Goal: Information Seeking & Learning: Learn about a topic

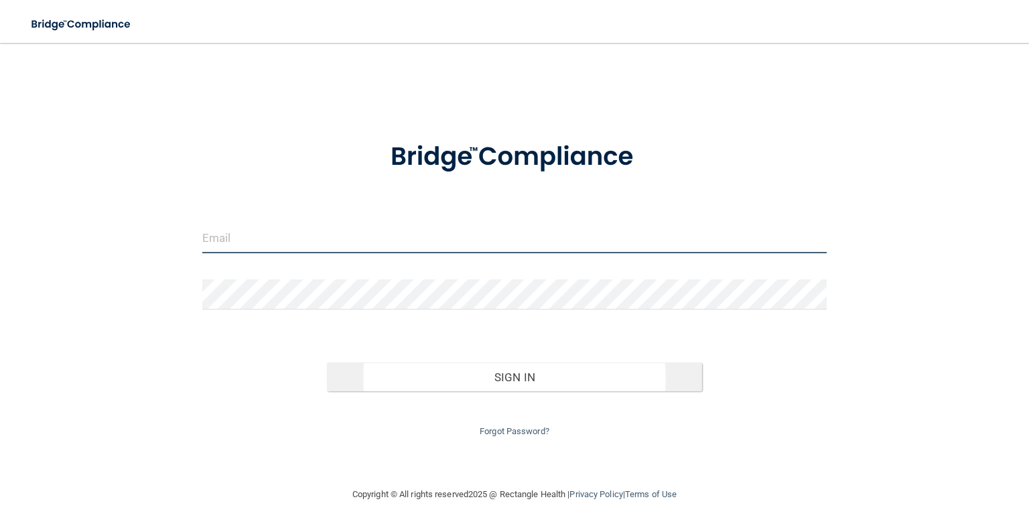
type input "[EMAIL_ADDRESS][DOMAIN_NAME]"
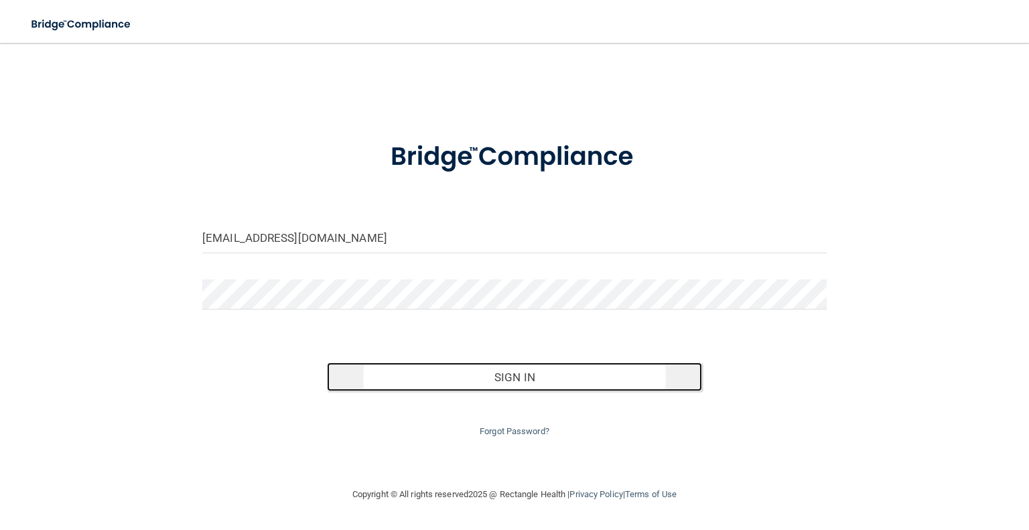
click at [420, 380] on button "Sign In" at bounding box center [514, 377] width 375 height 29
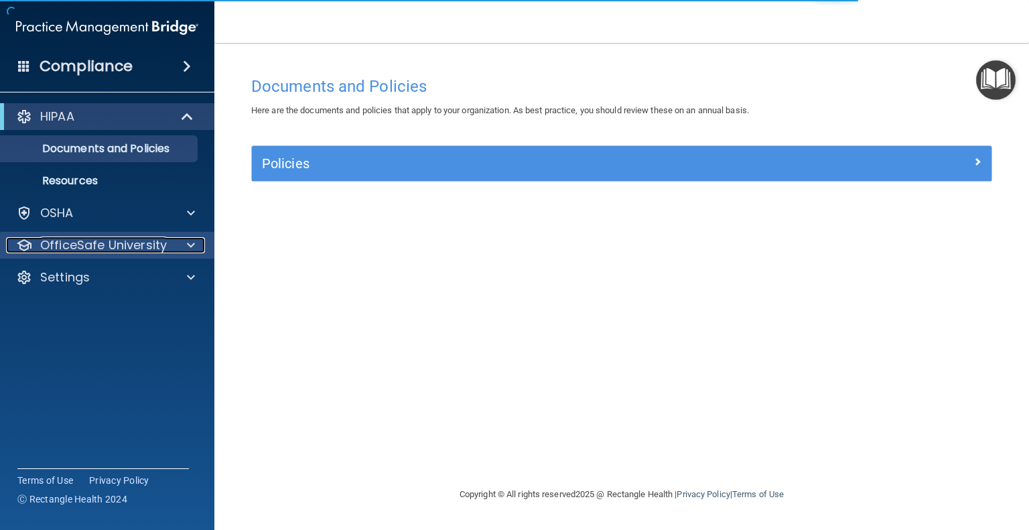
click at [72, 238] on p "OfficeSafe University" at bounding box center [103, 245] width 127 height 16
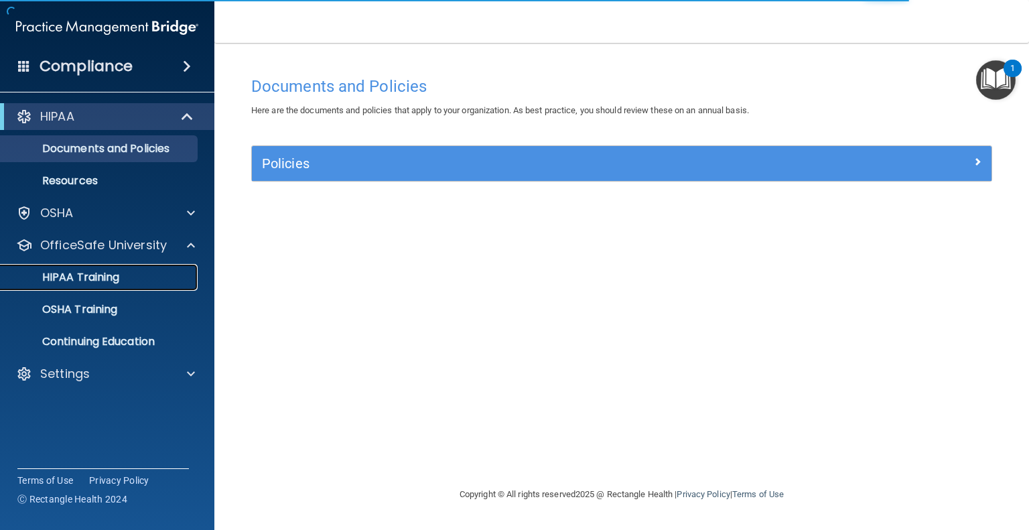
click at [72, 284] on p "HIPAA Training" at bounding box center [64, 277] width 111 height 13
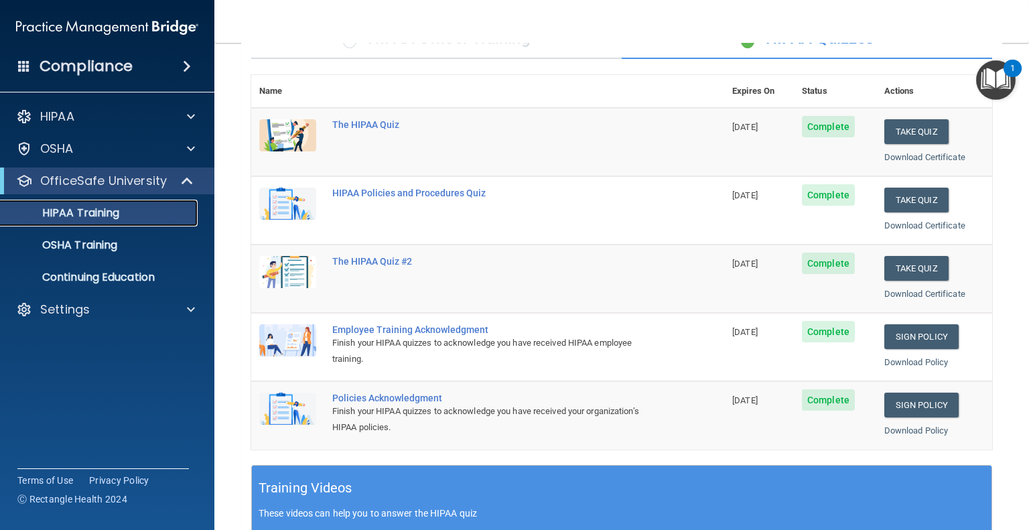
scroll to position [97, 0]
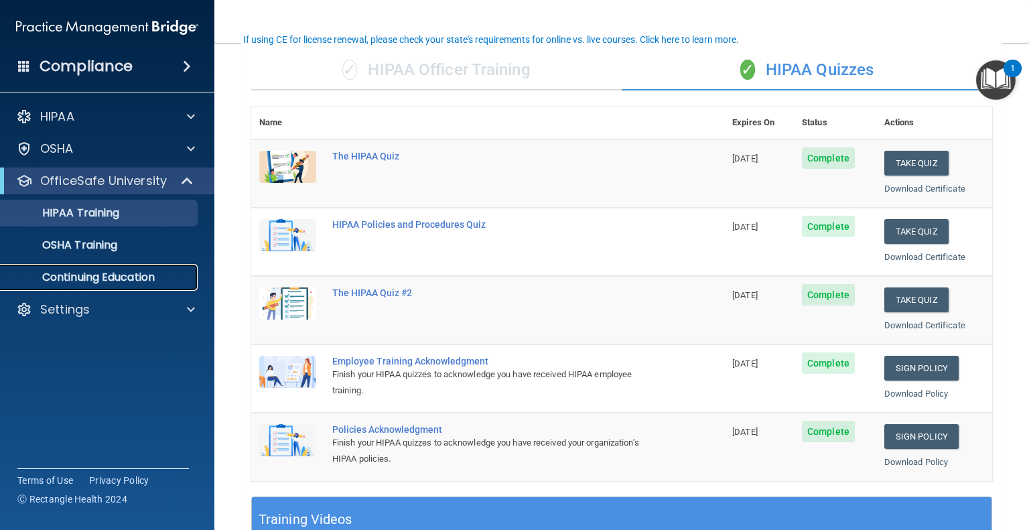
click at [90, 264] on link "Continuing Education" at bounding box center [92, 277] width 211 height 27
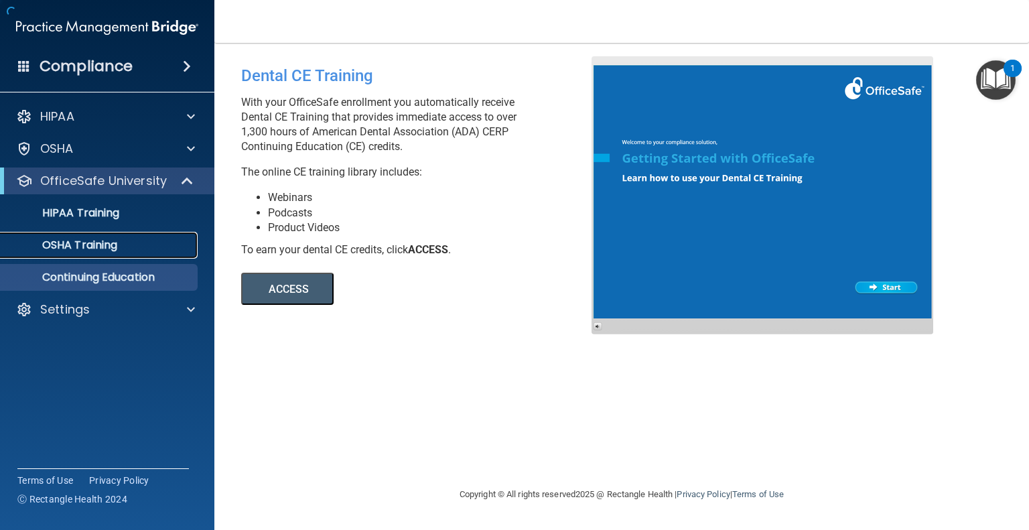
click at [94, 248] on p "OSHA Training" at bounding box center [63, 245] width 109 height 13
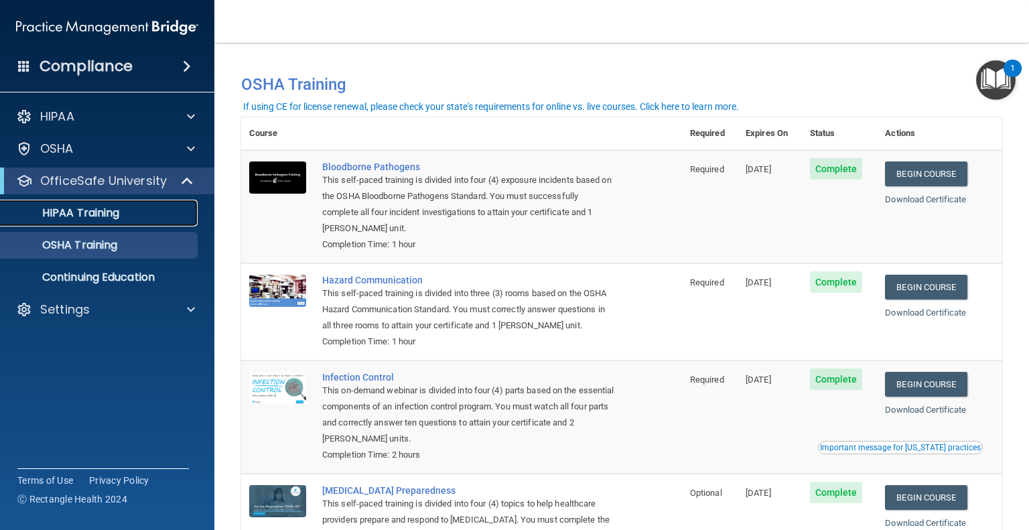
click at [113, 225] on link "HIPAA Training" at bounding box center [92, 213] width 211 height 27
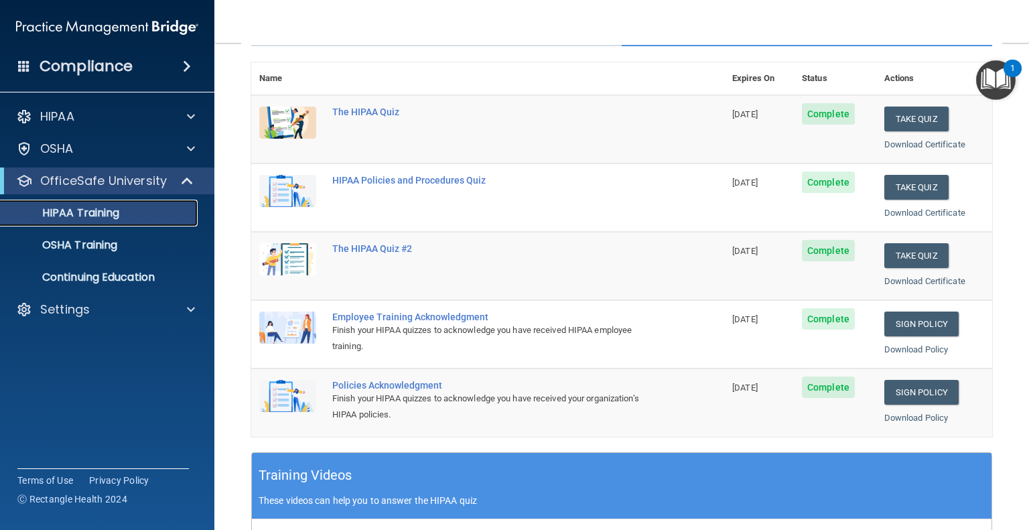
scroll to position [130, 0]
